Goal: Check status: Check status

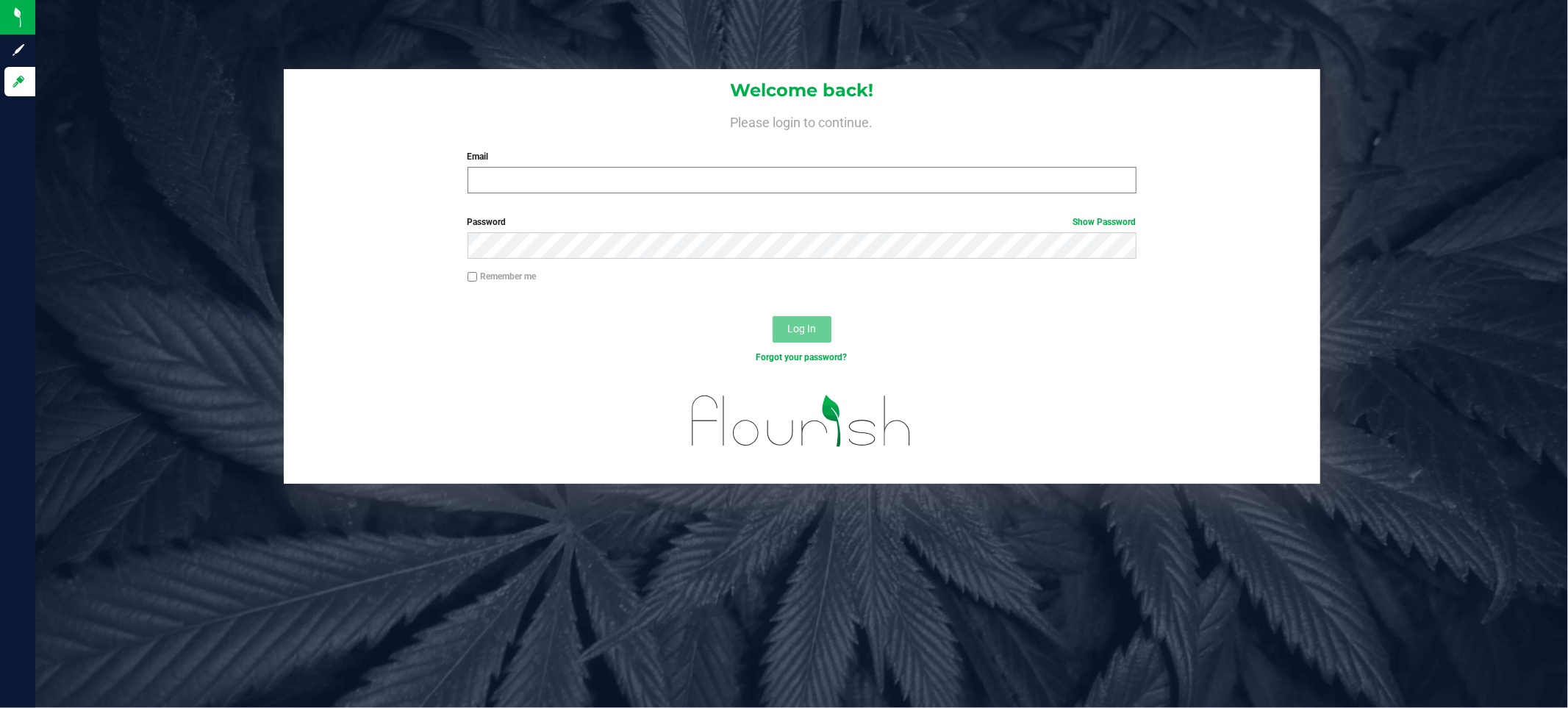
drag, startPoint x: 980, startPoint y: 196, endPoint x: 983, endPoint y: 178, distance: 18.2
click at [981, 187] on div "Welcome back! Please login to continue. Email Required Please format your email…" at bounding box center [802, 137] width 1037 height 136
click at [983, 178] on input "Email" at bounding box center [802, 180] width 669 height 27
type input "mraemer@liveparallel.com"
click at [797, 325] on span "Log In" at bounding box center [802, 329] width 29 height 12
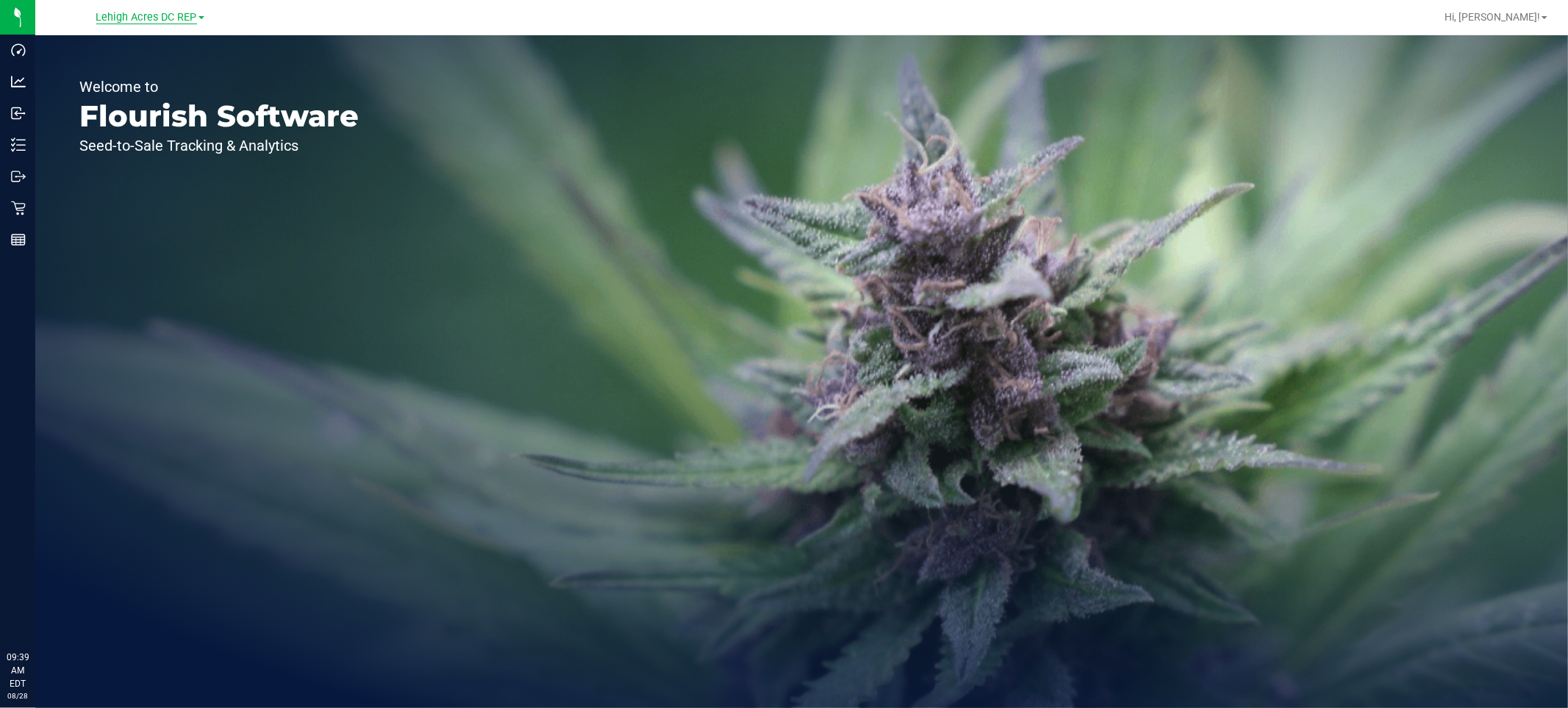
click at [186, 19] on span "Lehigh Acres DC REP" at bounding box center [147, 18] width 101 height 13
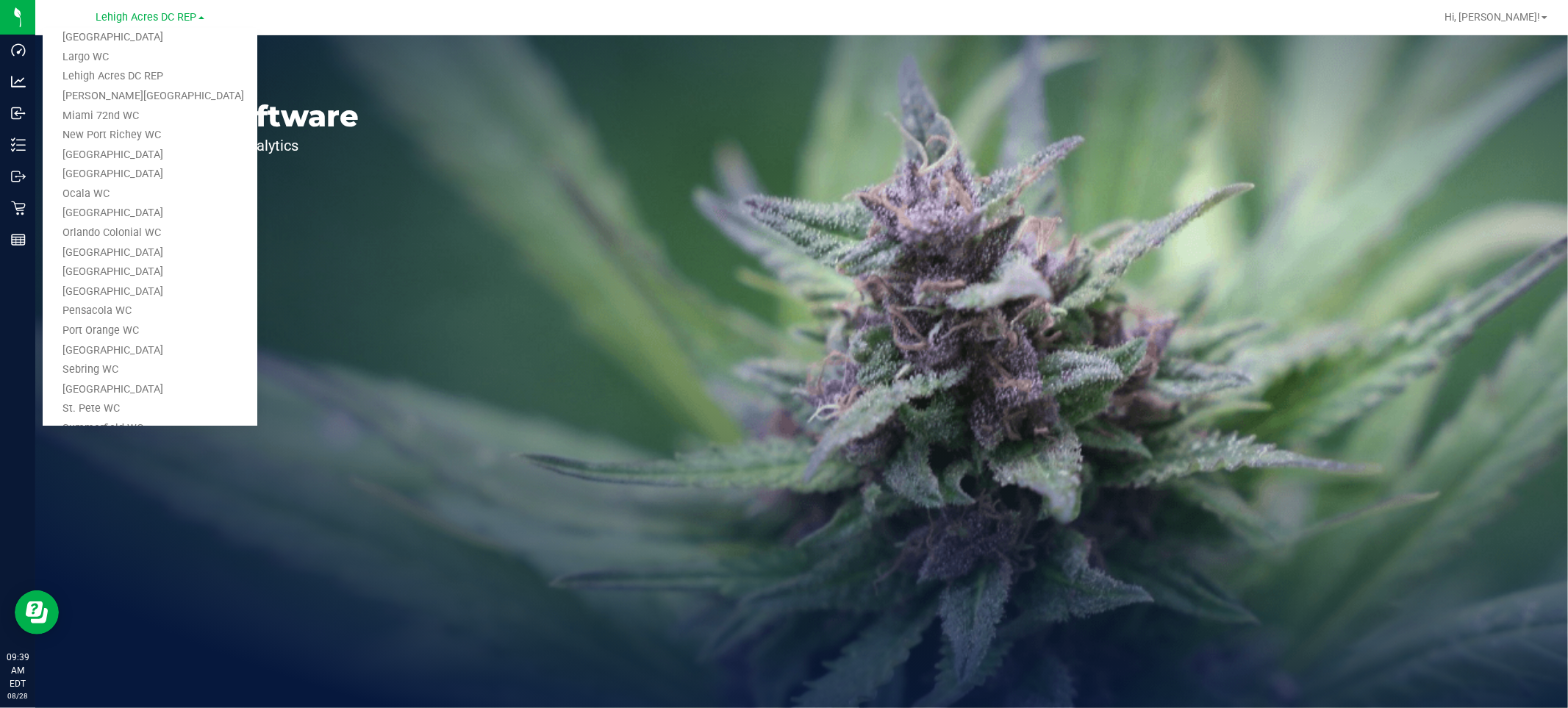
scroll to position [488, 0]
click at [147, 319] on link "Tampa Warehouse" at bounding box center [150, 327] width 215 height 20
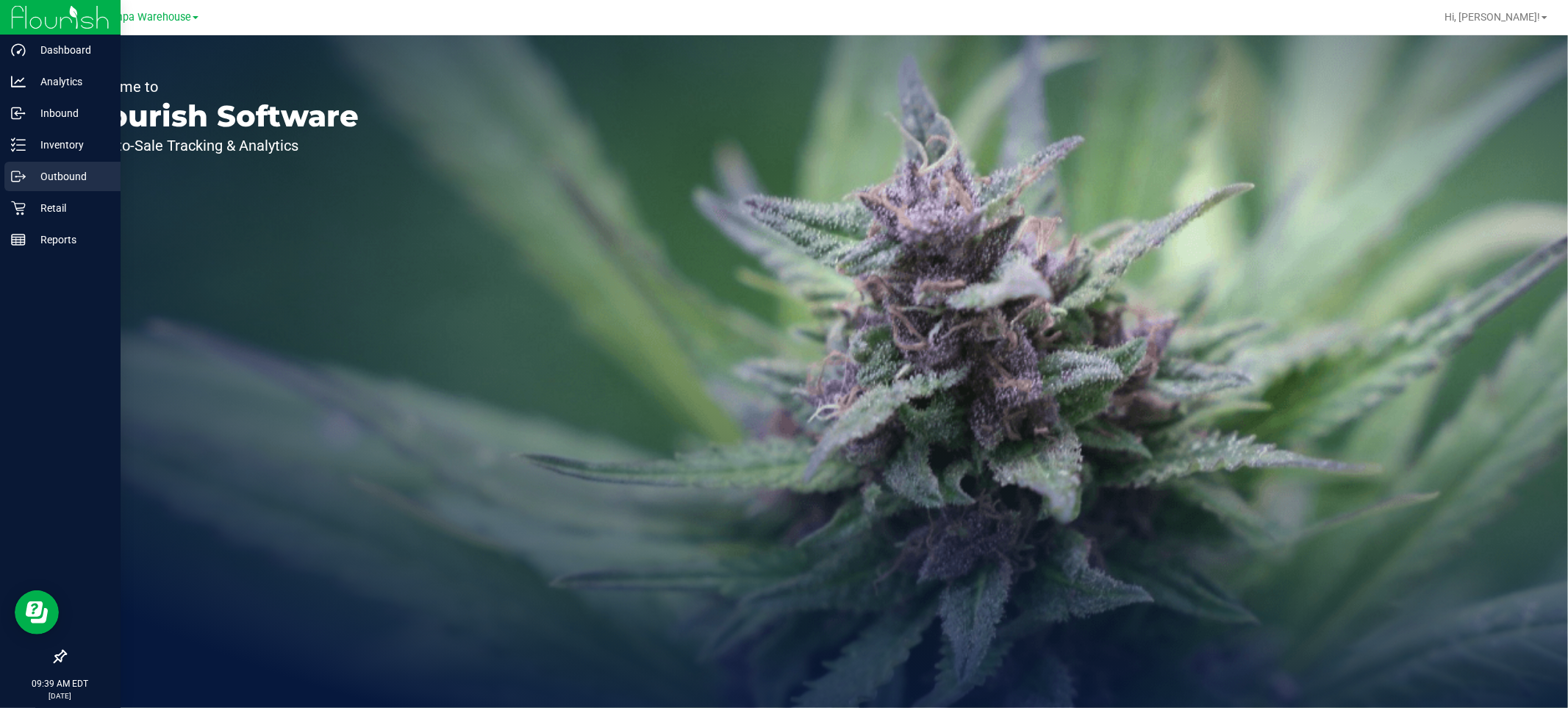
click at [72, 175] on p "Outbound" at bounding box center [70, 176] width 88 height 18
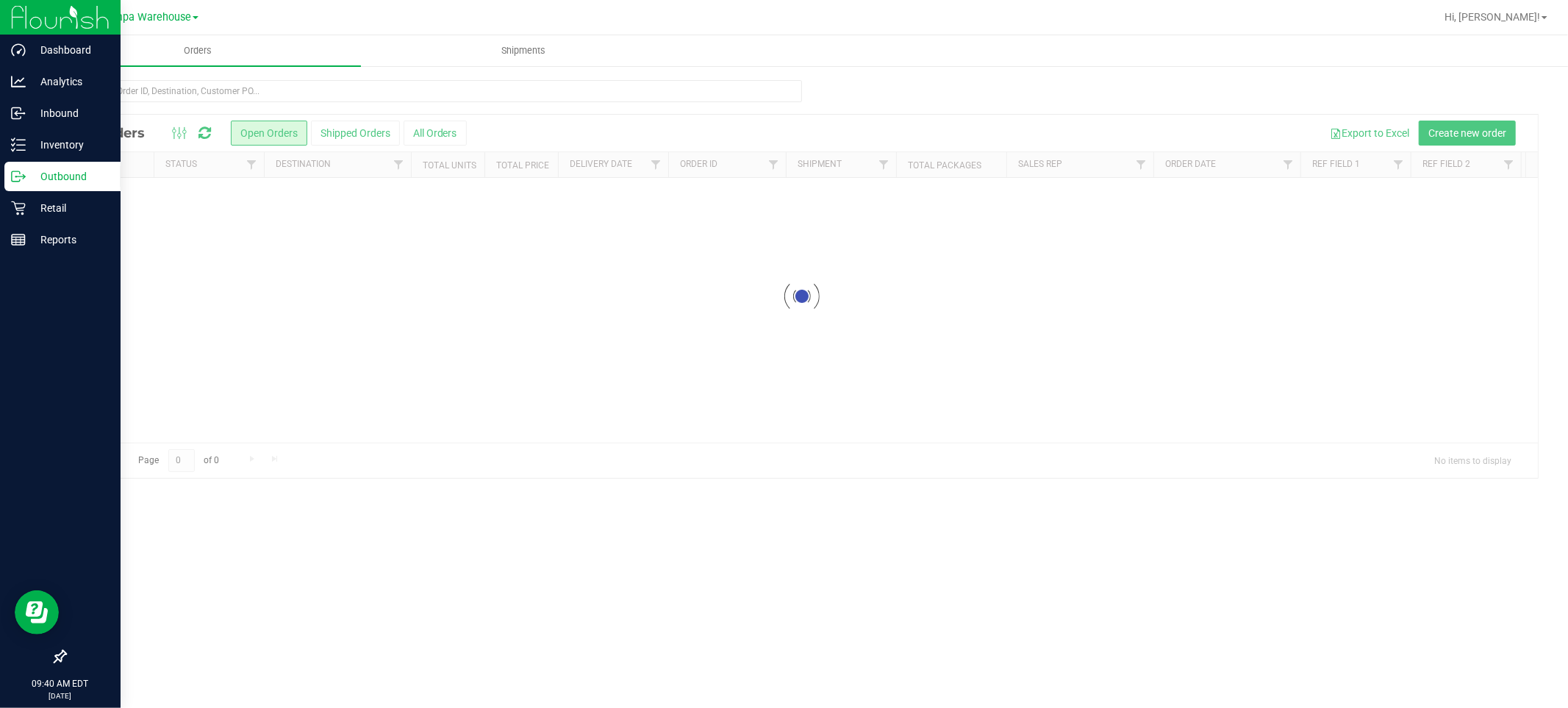
click at [89, 175] on p "Outbound" at bounding box center [70, 176] width 88 height 18
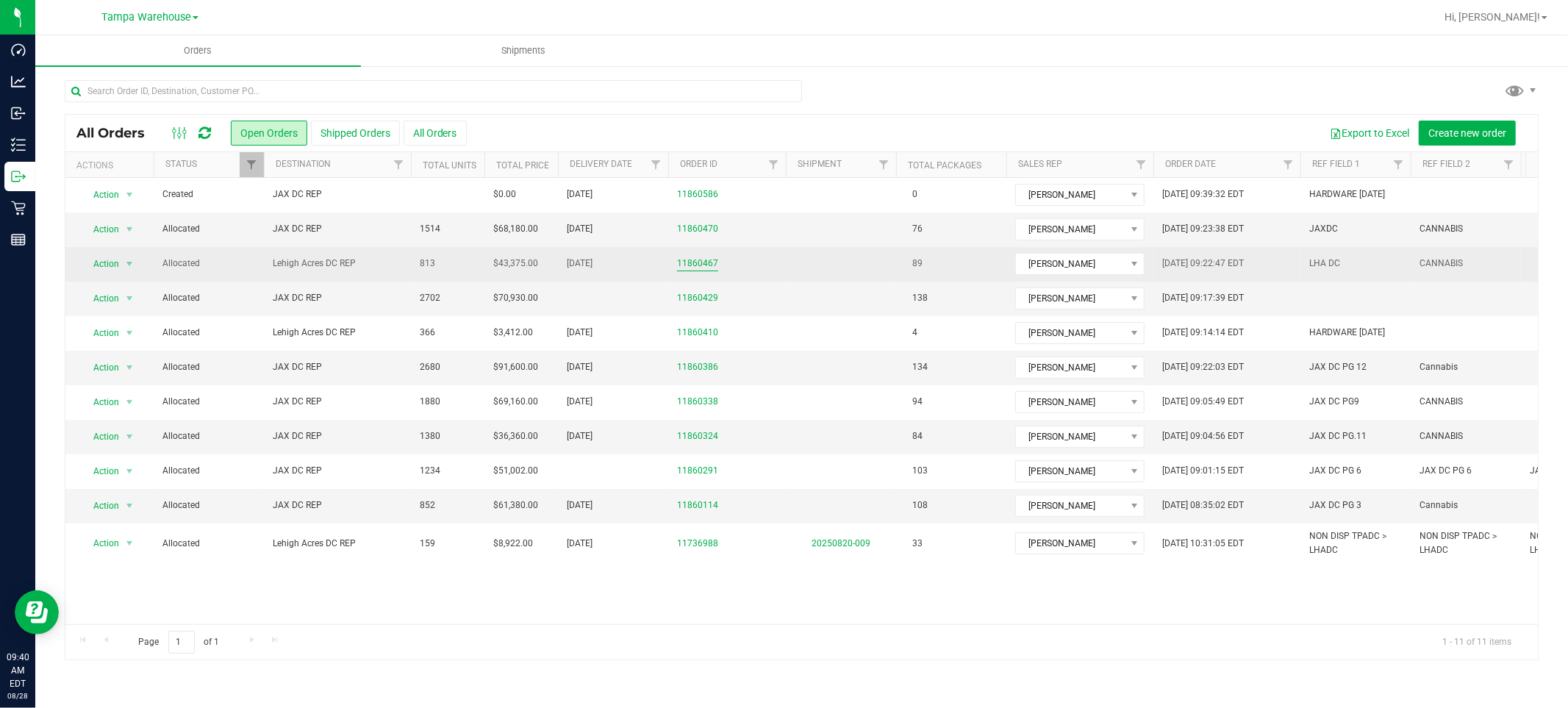
click at [682, 263] on link "11860467" at bounding box center [698, 263] width 41 height 14
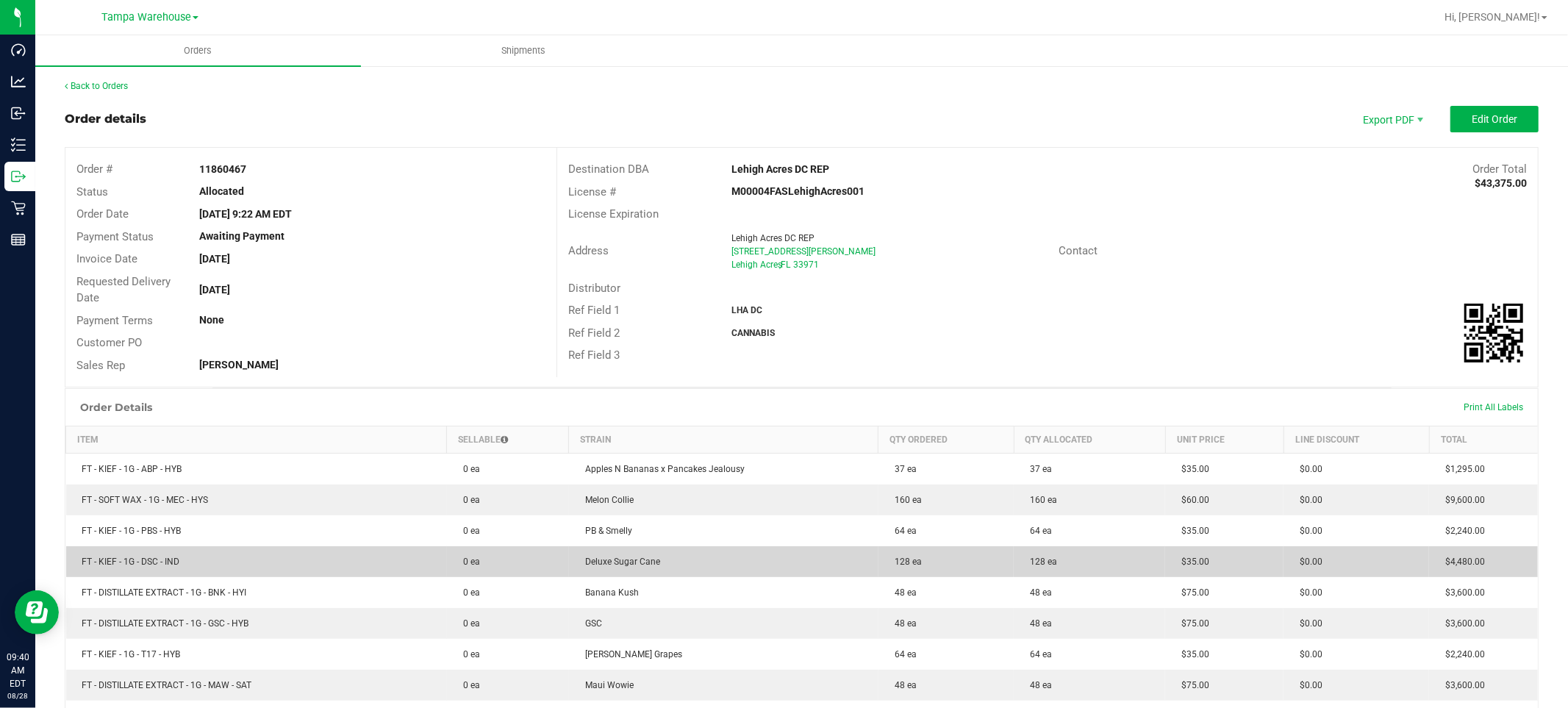
scroll to position [245, 0]
